Goal: Find specific page/section: Find specific page/section

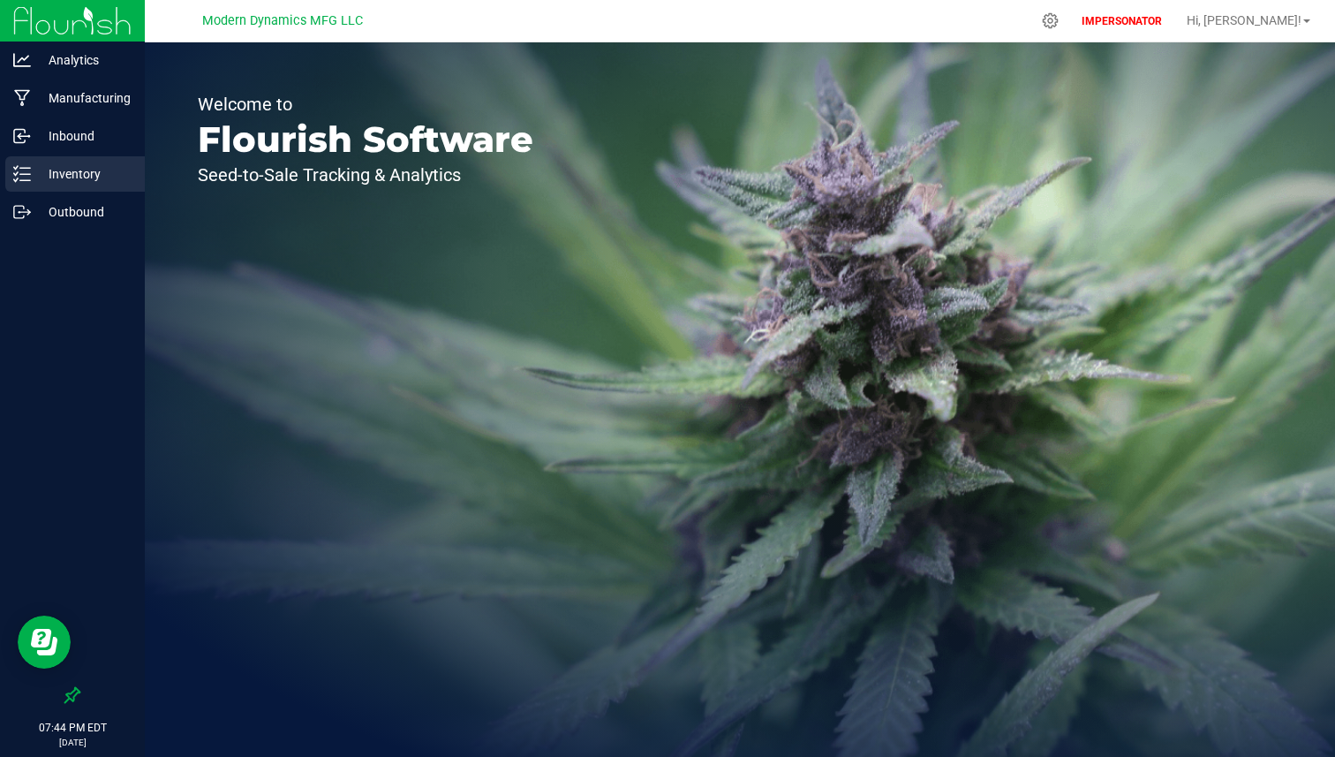
click at [109, 176] on p "Inventory" at bounding box center [84, 173] width 106 height 21
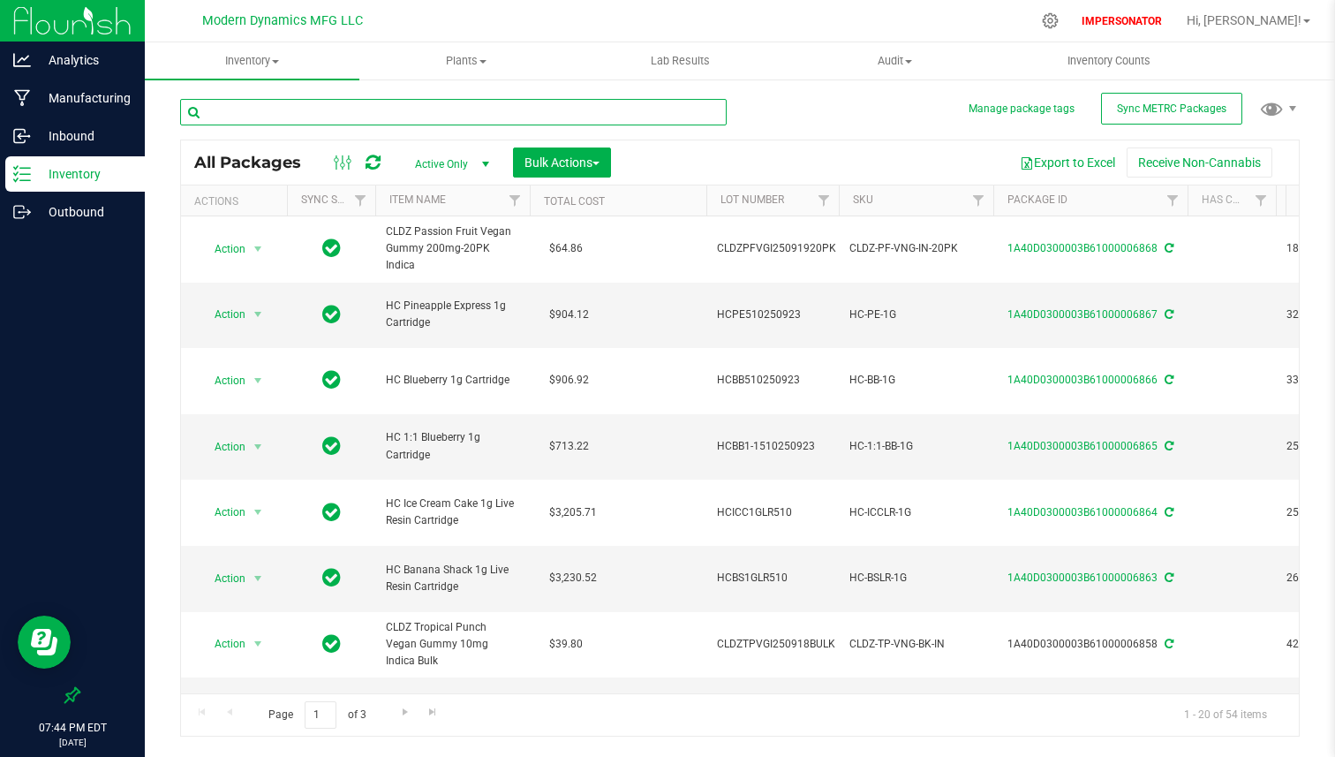
click at [364, 120] on input "text" at bounding box center [453, 112] width 546 height 26
paste input "HC 1:1 Dragon [PERSON_NAME] 1g Cartridge"
type input "HC 1:1 Dragon [PERSON_NAME] 1g Cartridge"
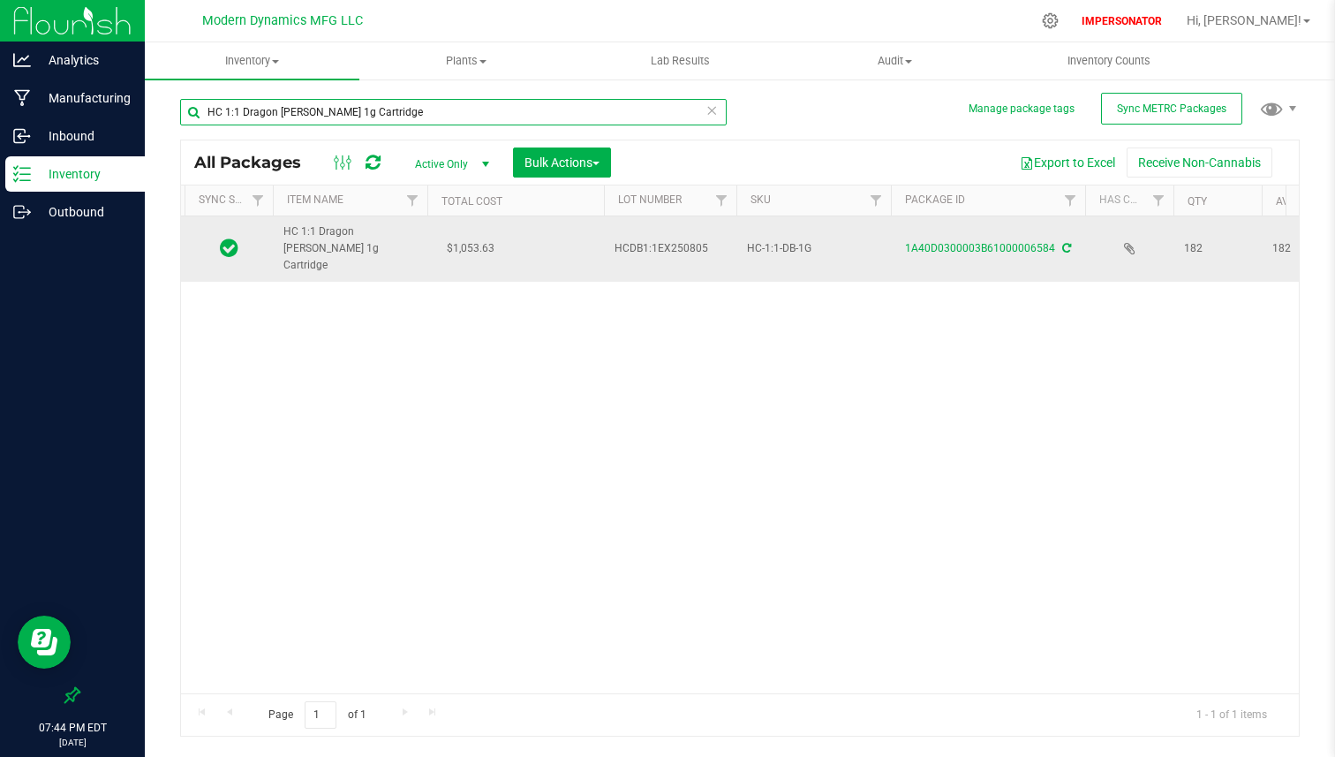
scroll to position [0, 122]
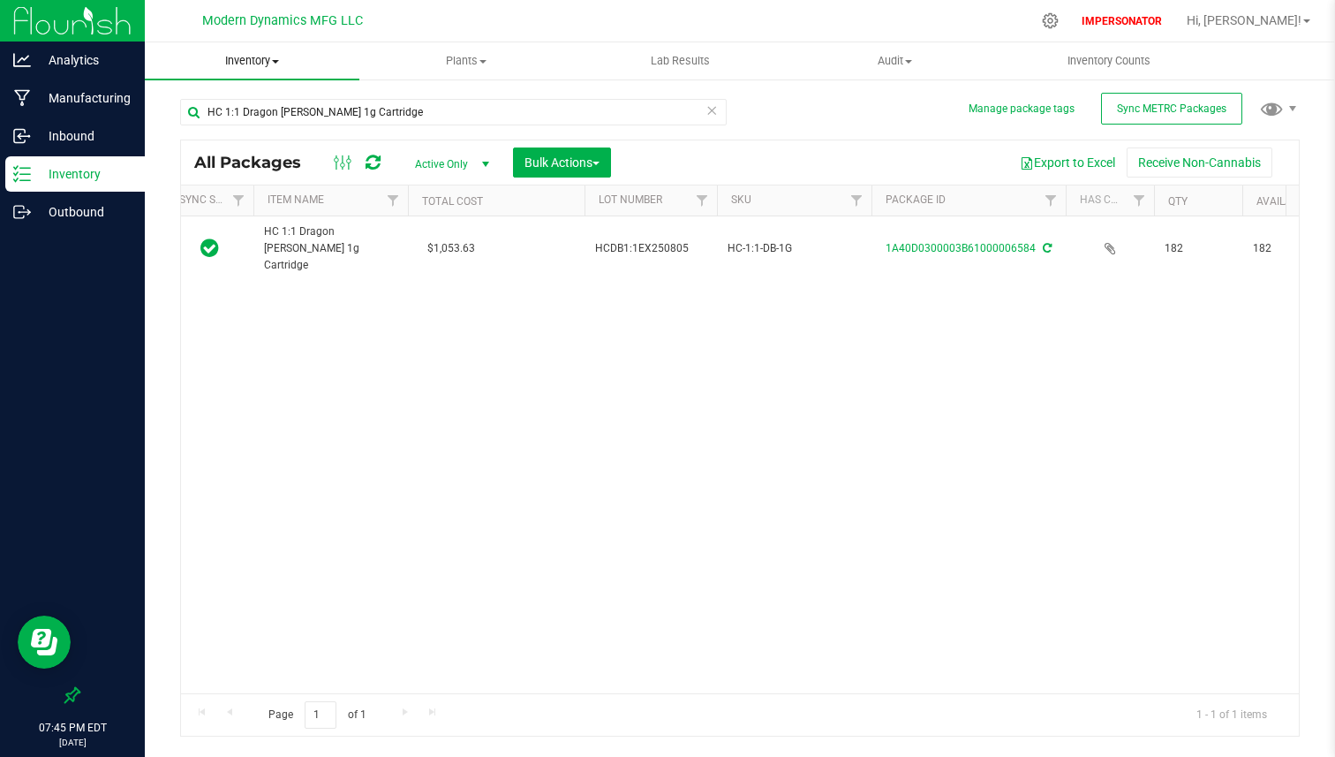
click at [279, 53] on span "Inventory" at bounding box center [252, 61] width 215 height 16
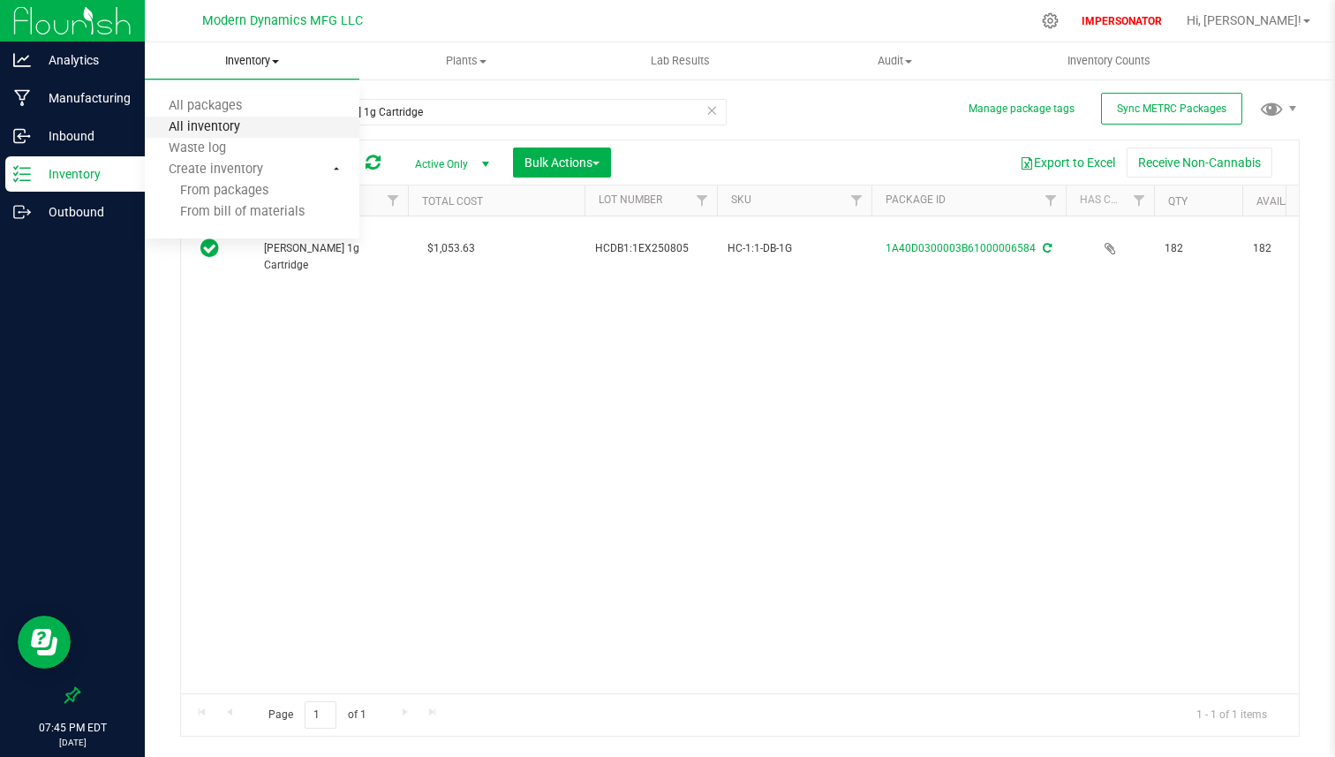
click at [232, 124] on span "All inventory" at bounding box center [204, 127] width 119 height 15
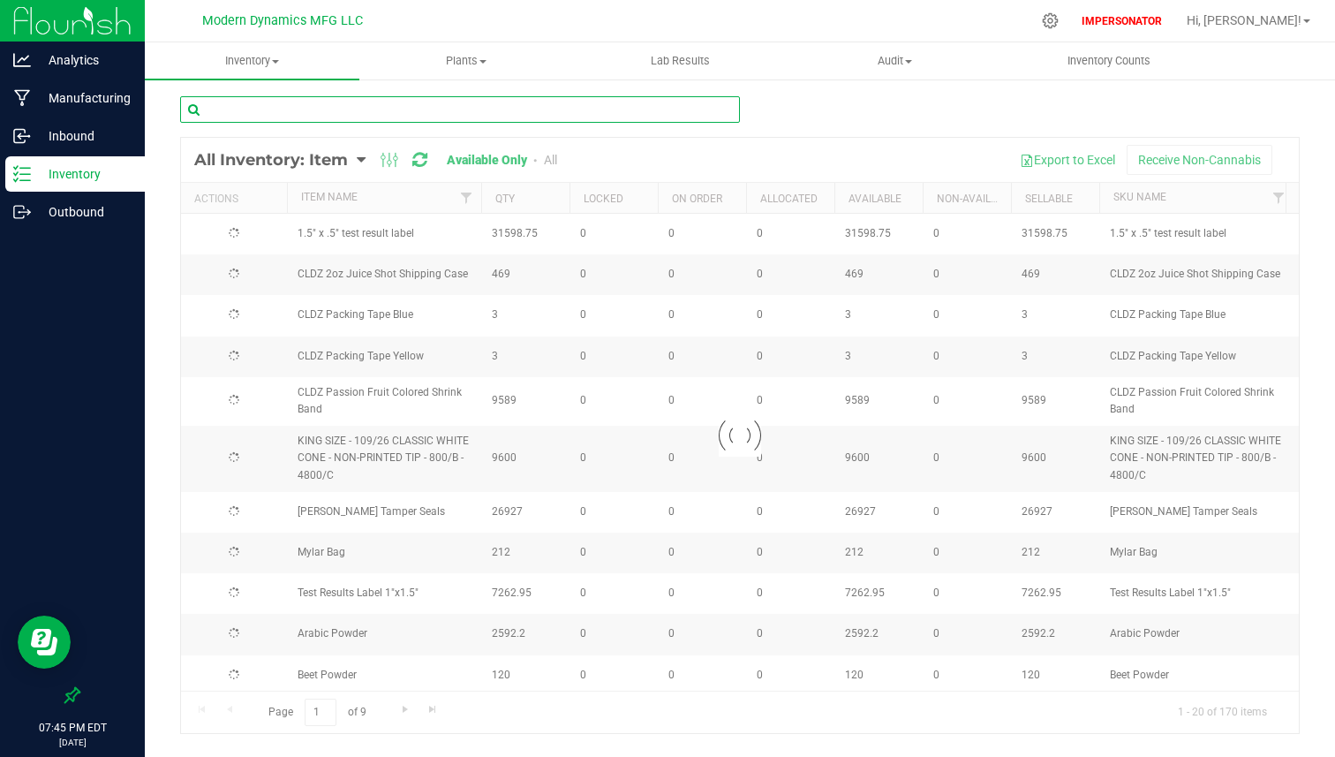
click at [347, 108] on input "text" at bounding box center [460, 109] width 560 height 26
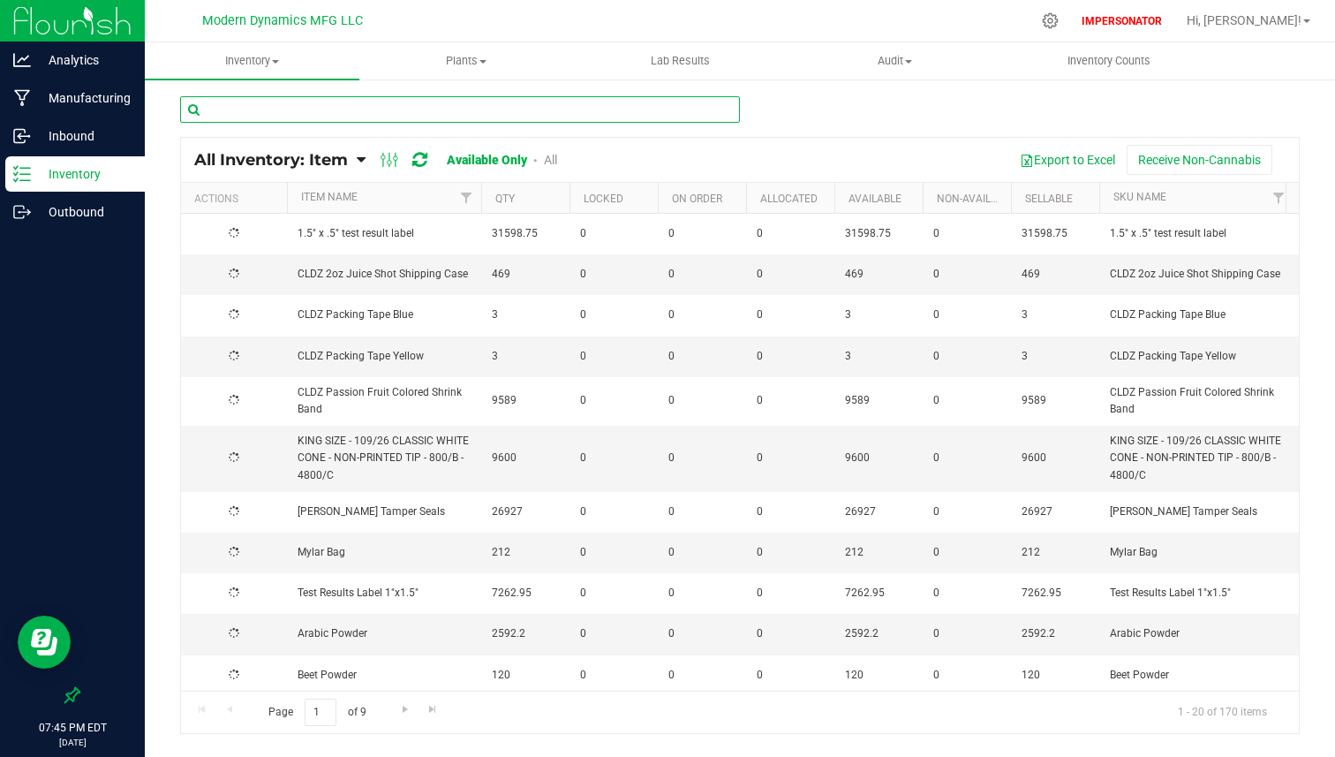
paste input "HC 1:1 Dragon [PERSON_NAME] 1g Cartridge"
type input "HC 1:1 Dragon [PERSON_NAME] 1g Cartridge"
